Goal: Transaction & Acquisition: Purchase product/service

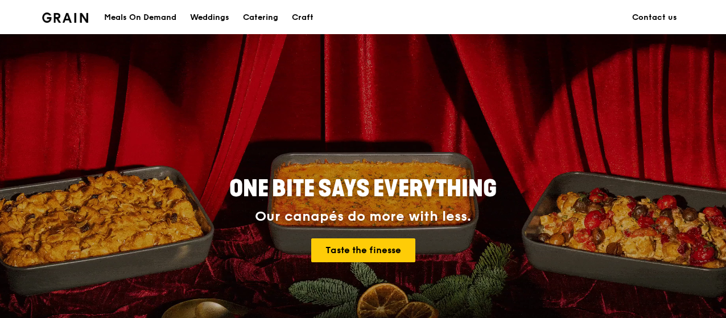
scroll to position [25, 0]
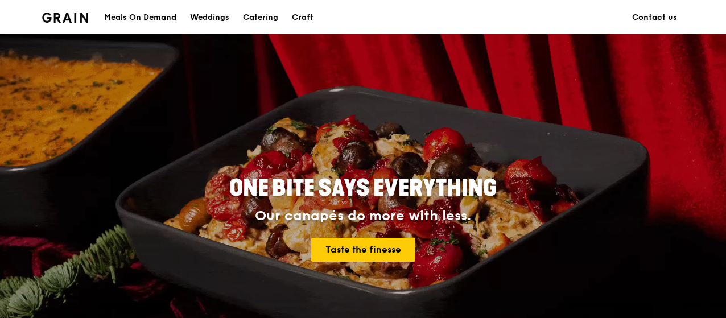
click at [213, 19] on div "Weddings" at bounding box center [209, 18] width 39 height 34
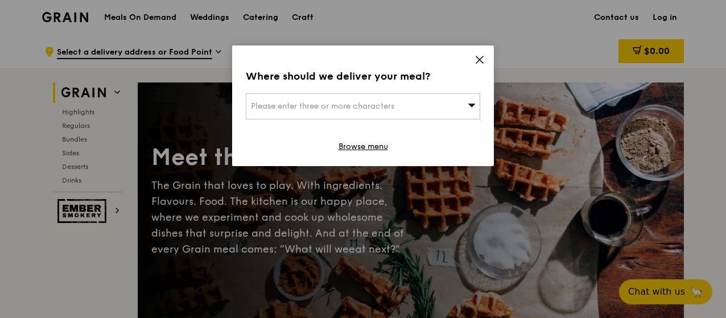
click at [482, 62] on icon at bounding box center [479, 59] width 7 height 7
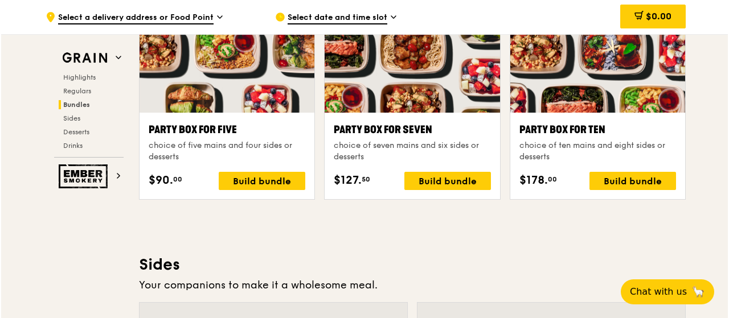
scroll to position [2322, 0]
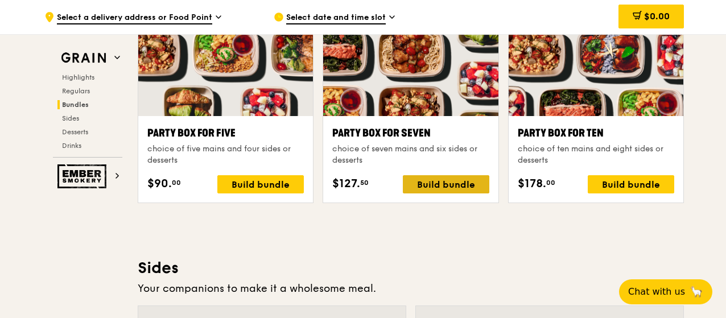
click at [429, 179] on div "Build bundle" at bounding box center [446, 184] width 87 height 18
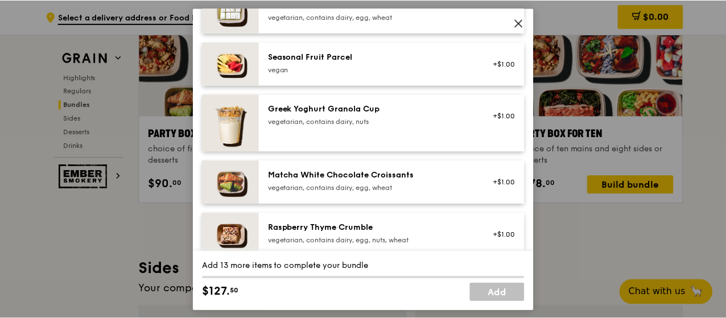
scroll to position [915, 0]
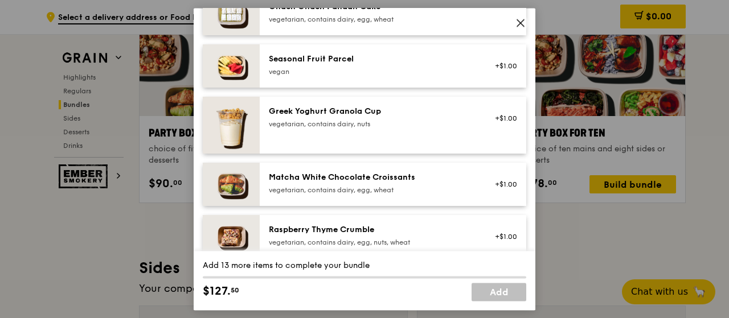
click at [524, 27] on icon at bounding box center [520, 23] width 10 height 10
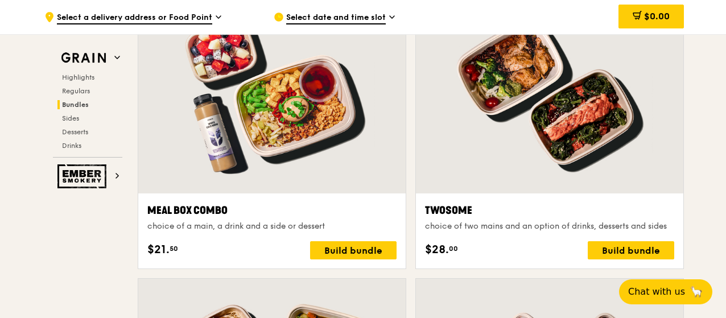
scroll to position [1726, 0]
